Goal: Information Seeking & Learning: Learn about a topic

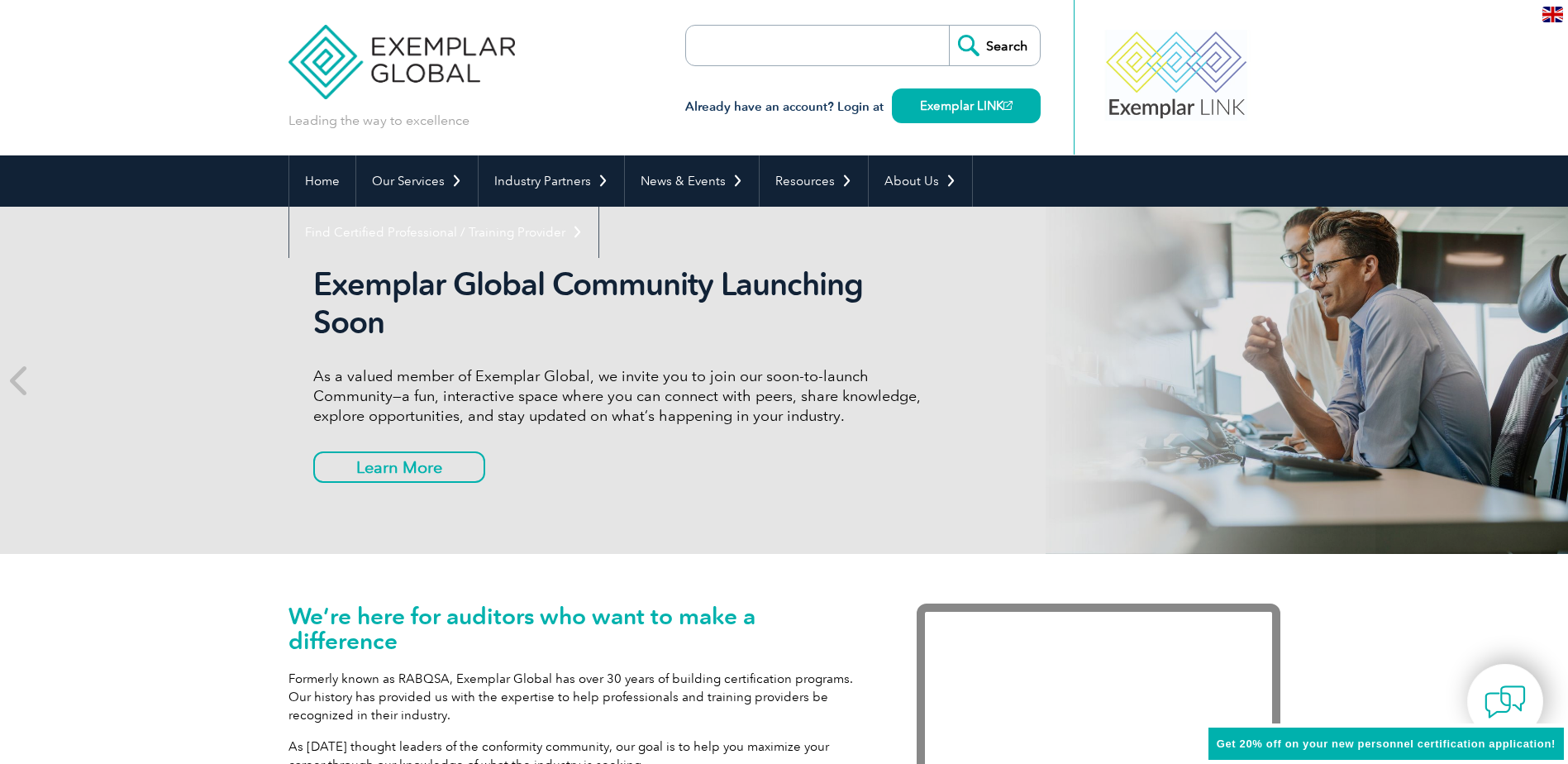
click at [718, 43] on input "search" at bounding box center [781, 46] width 174 height 40
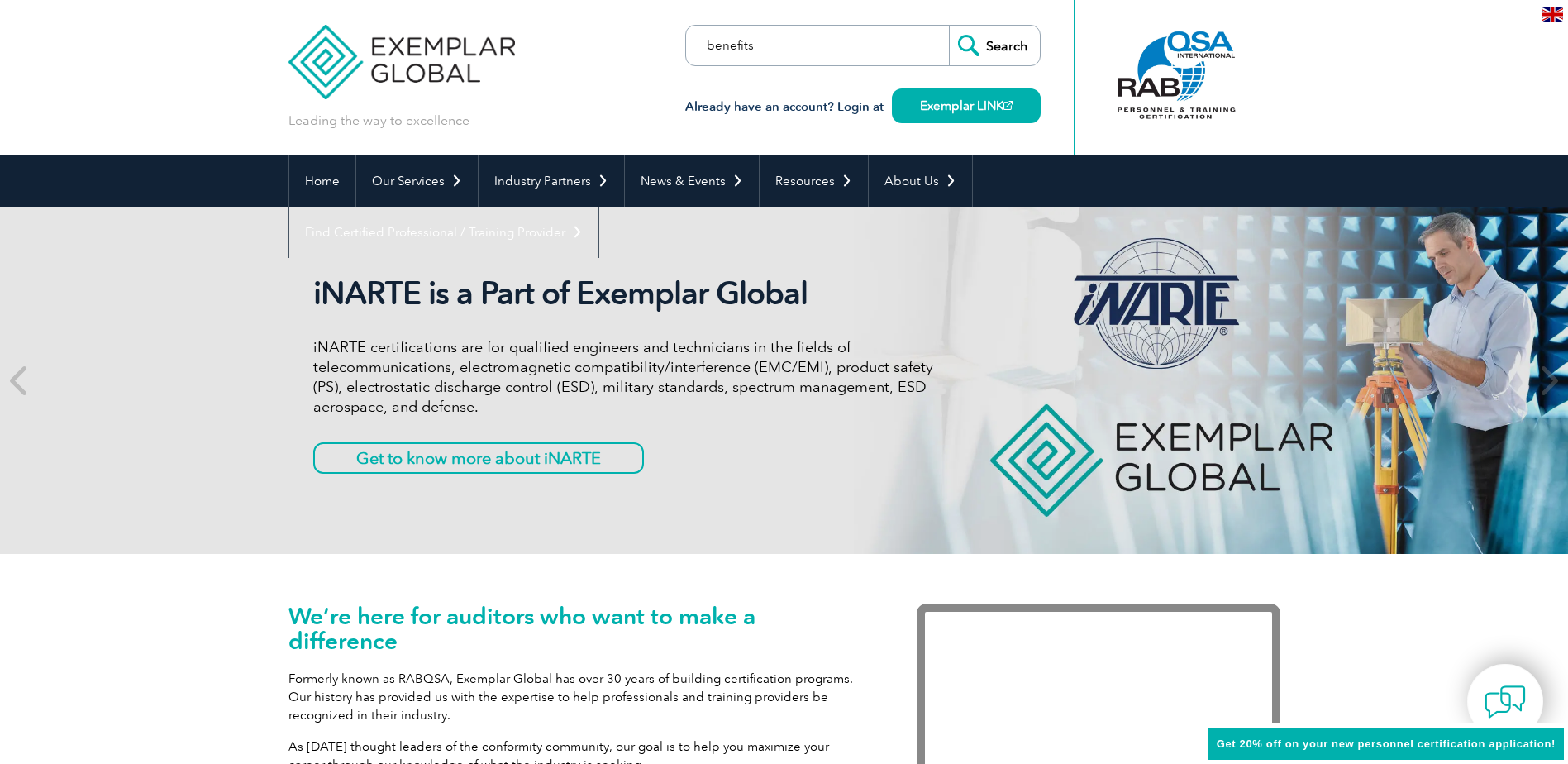
type input "benefits"
click at [949, 26] on input "Search" at bounding box center [995, 46] width 91 height 40
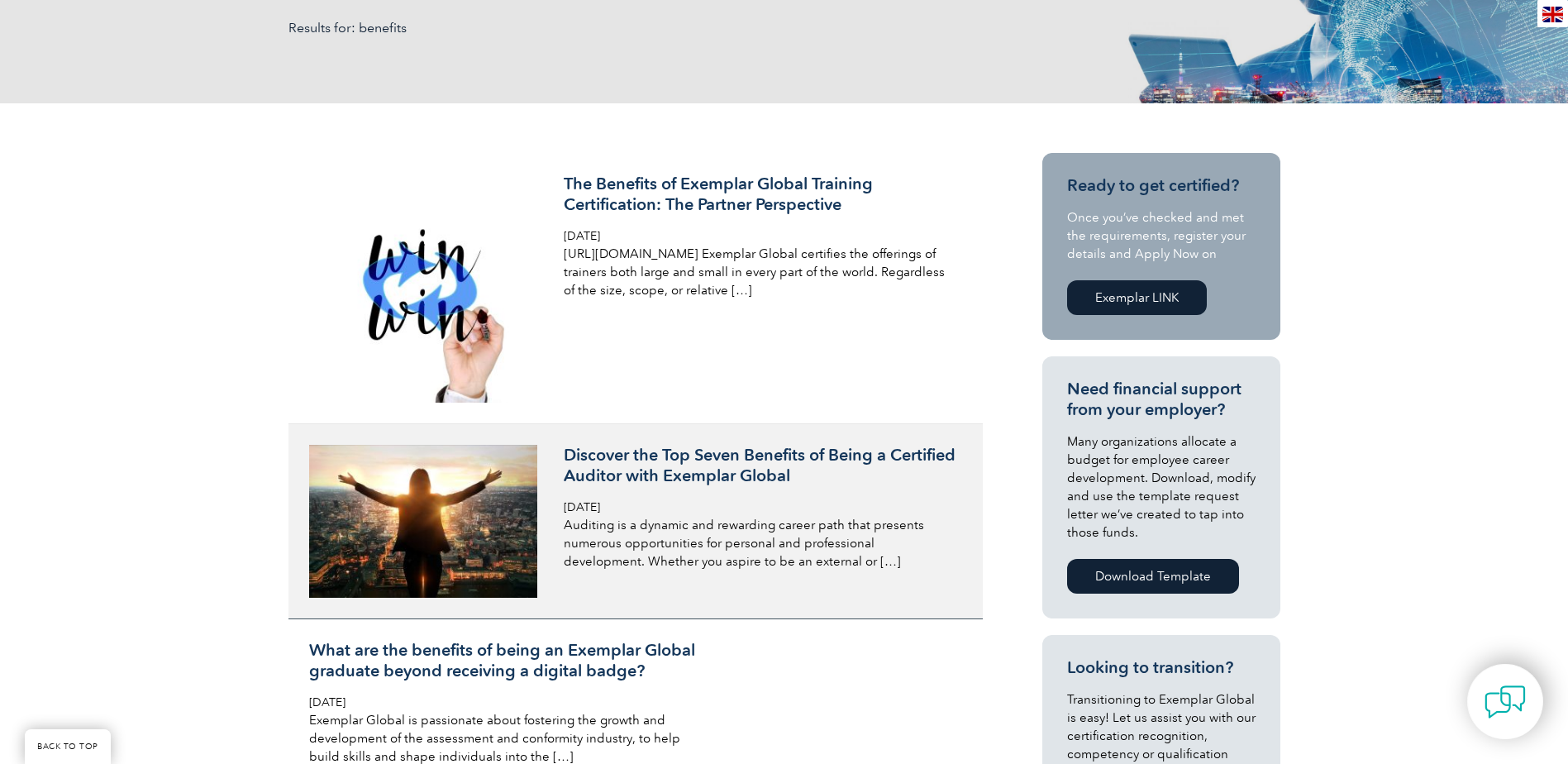
scroll to position [331, 0]
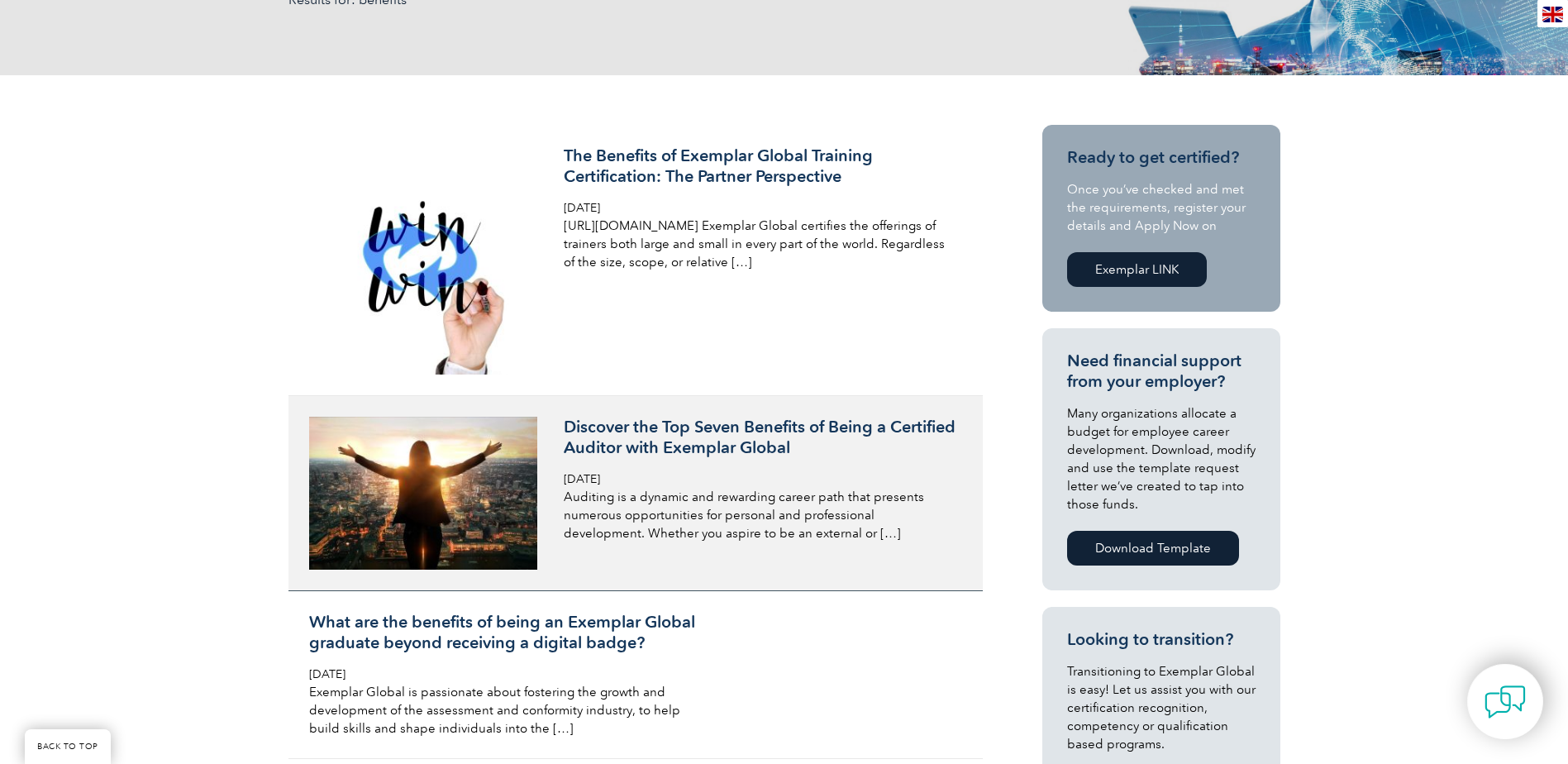
click at [662, 435] on h3 "Discover the Top Seven Benefits of Being a Certified Auditor with Exemplar Glob…" at bounding box center [760, 438] width 392 height 41
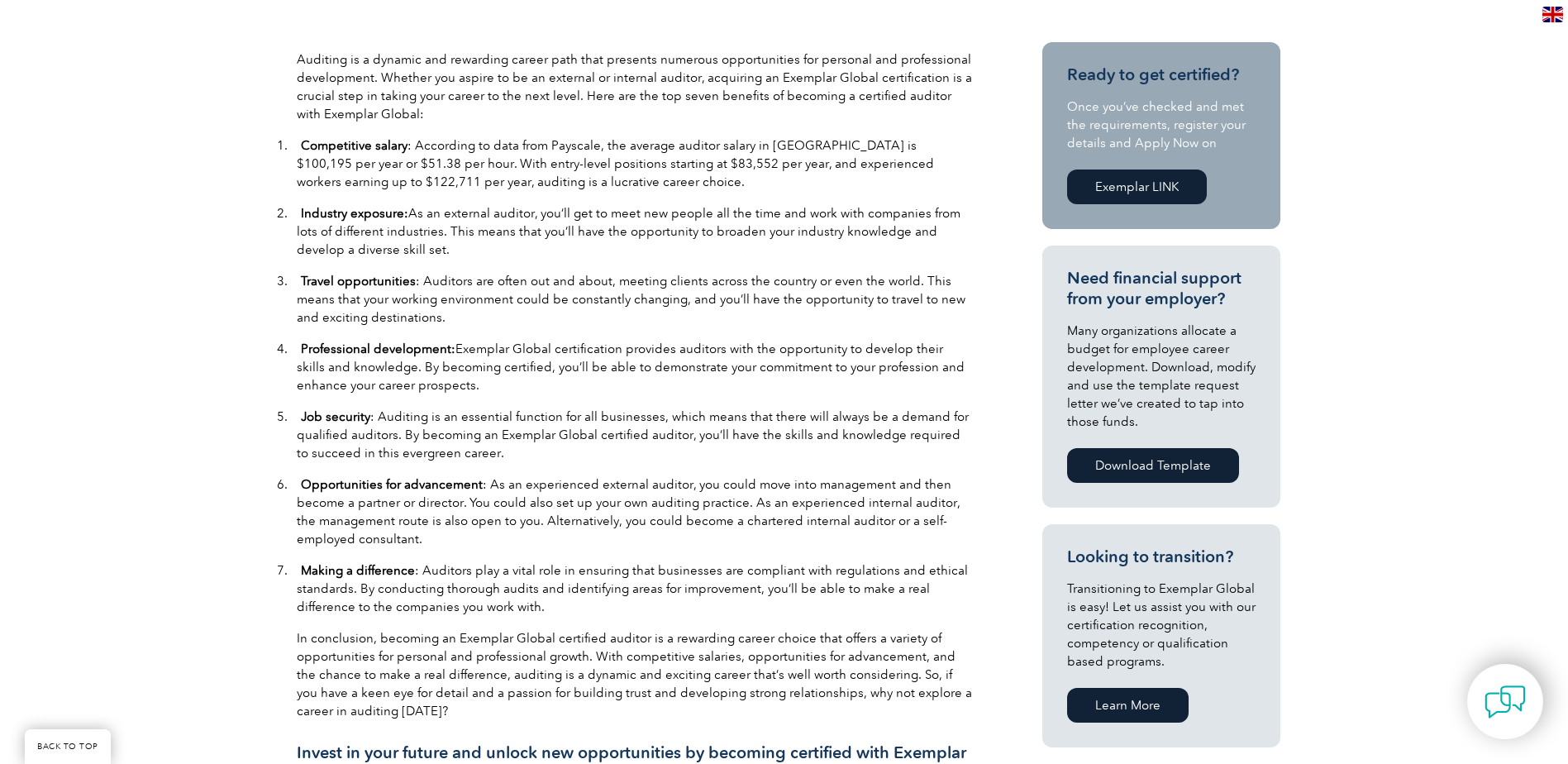
scroll to position [578, 0]
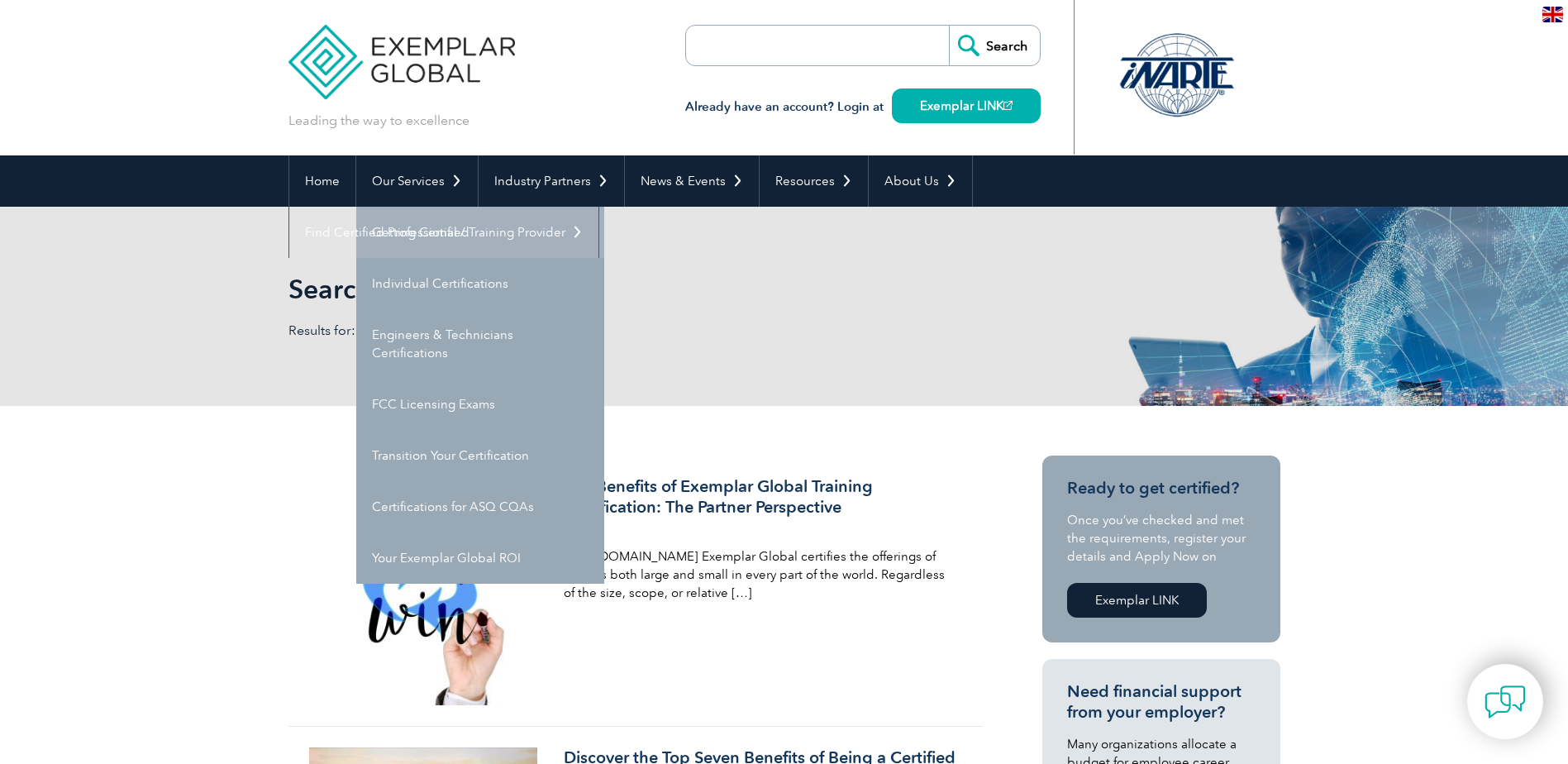
click at [403, 228] on link "Getting Certified" at bounding box center [480, 232] width 248 height 51
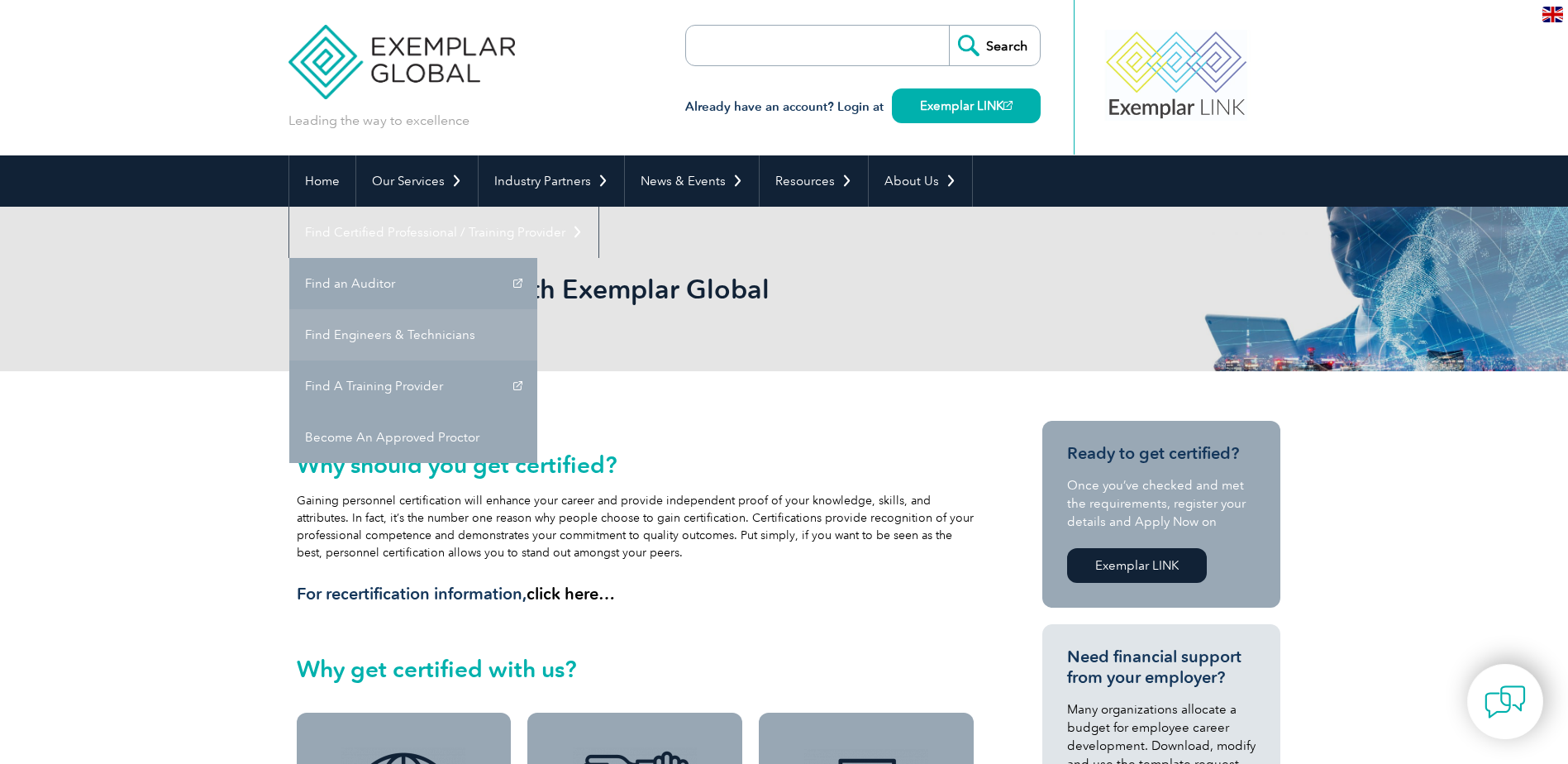
click at [538, 309] on link "Find Engineers & Technicians" at bounding box center [413, 335] width 248 height 51
